Goal: Navigation & Orientation: Find specific page/section

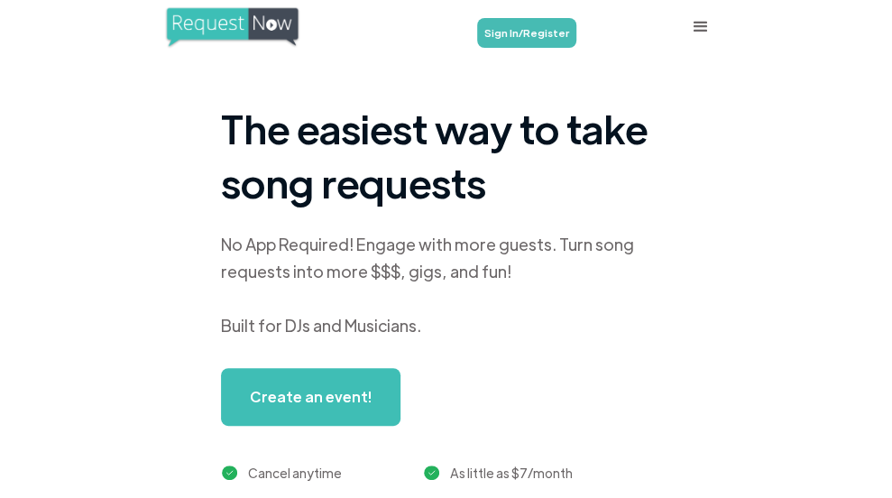
click at [0, 0] on link "Log In" at bounding box center [0, 0] width 0 height 0
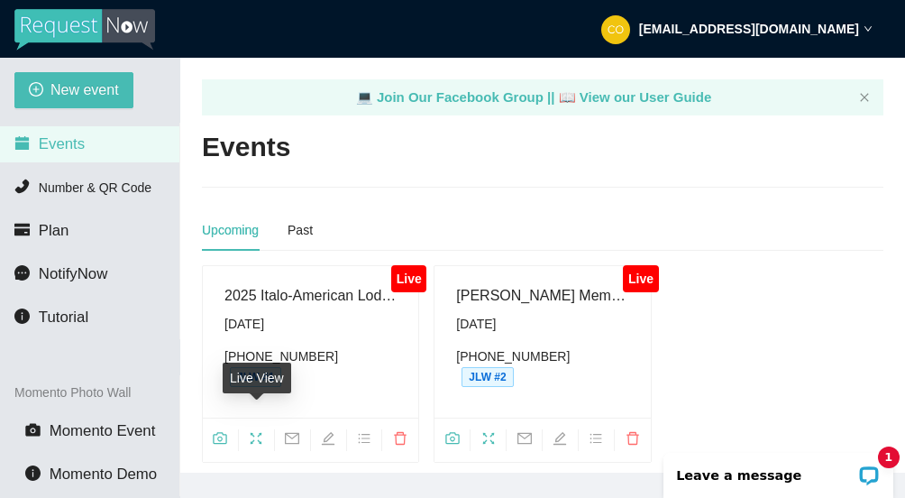
click at [256, 431] on icon "fullscreen" at bounding box center [256, 438] width 14 height 14
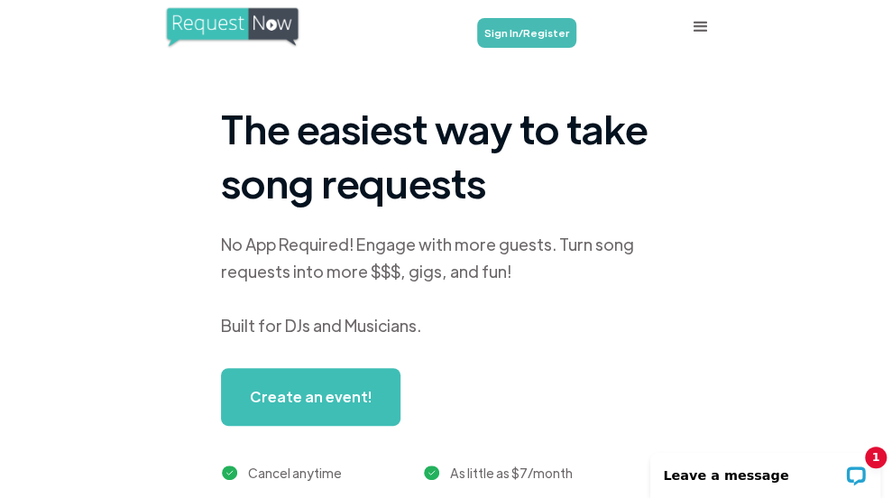
click at [0, 0] on link "Log In" at bounding box center [0, 0] width 0 height 0
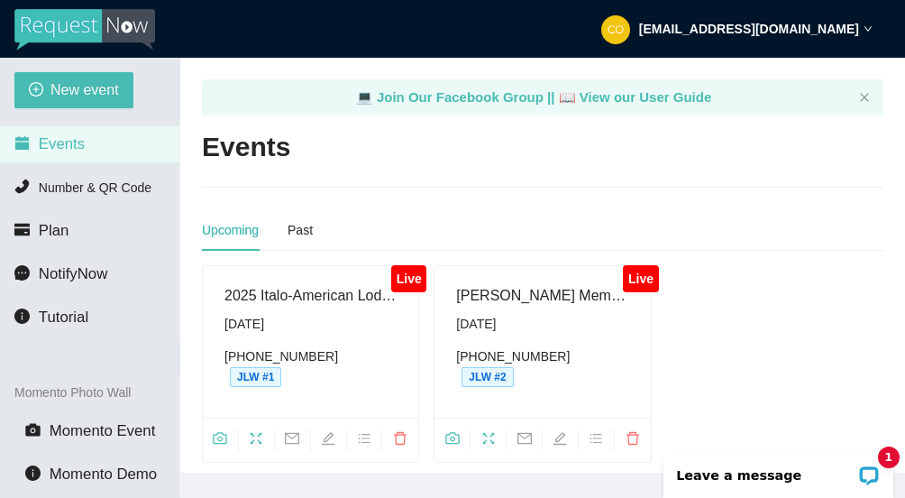
click at [225, 431] on icon "camera" at bounding box center [220, 438] width 14 height 14
